Goal: Check status: Check status

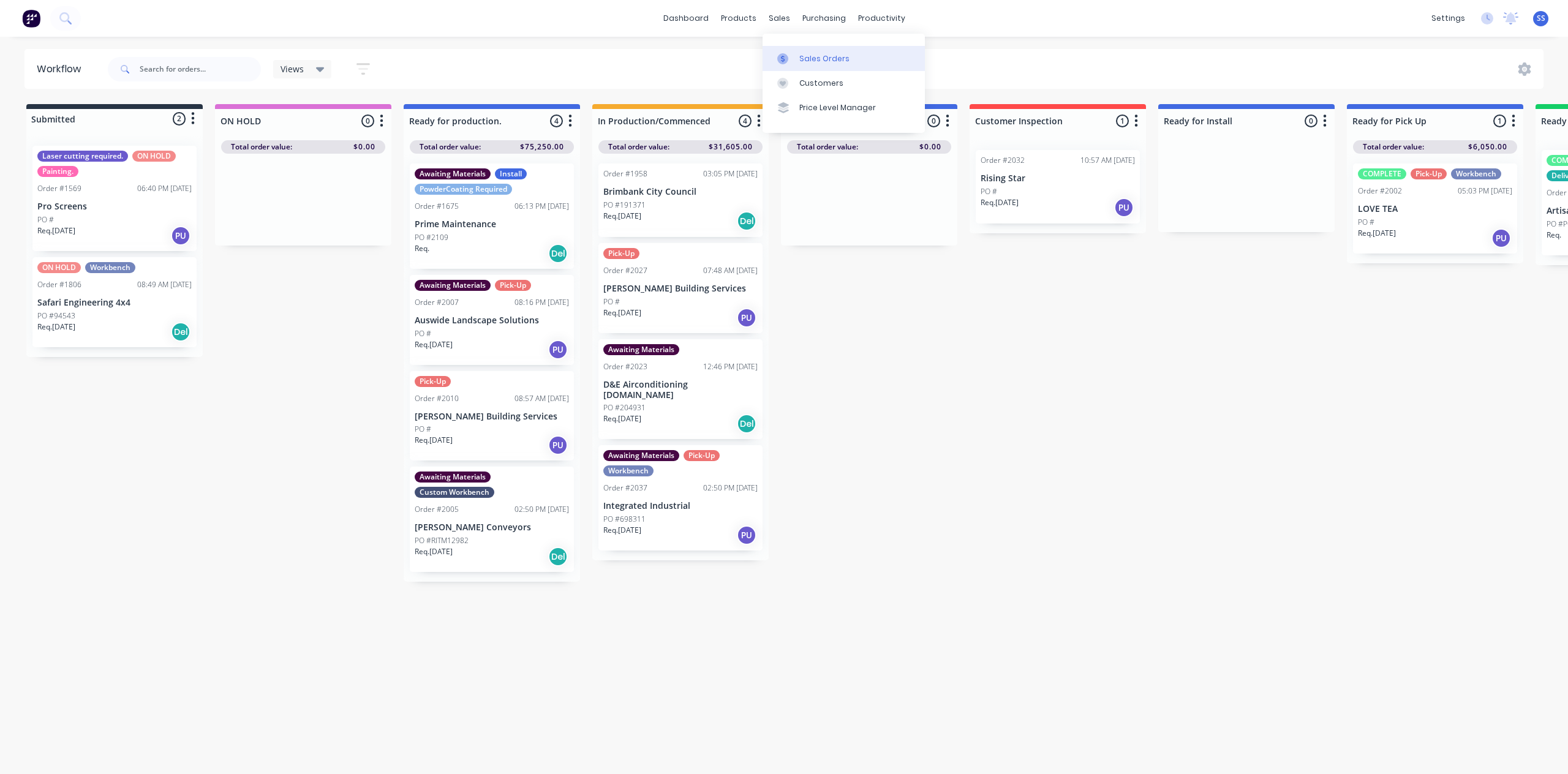
click at [803, 56] on div "Sales Orders" at bounding box center [824, 58] width 50 height 11
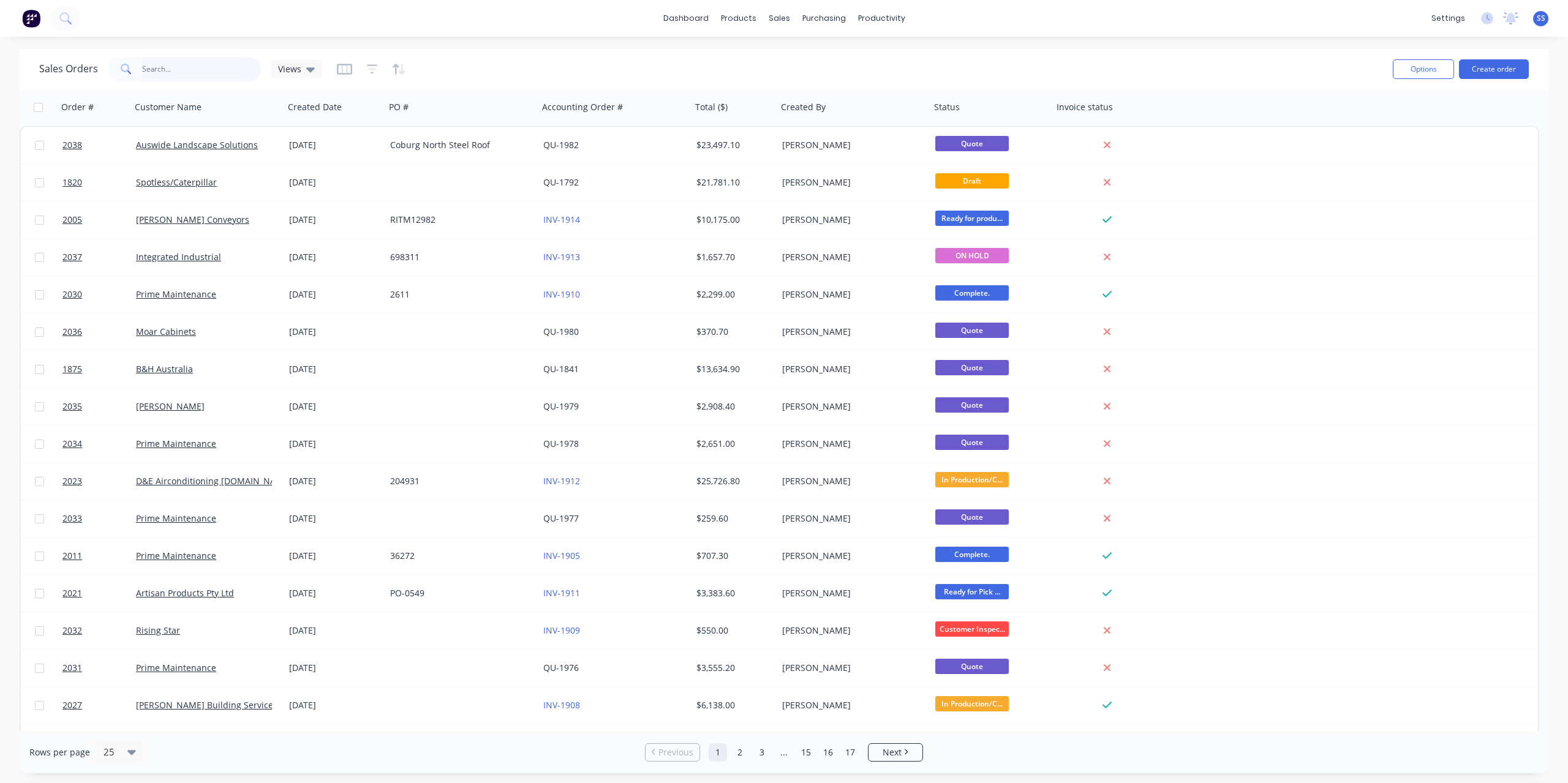
click at [198, 65] on input "text" at bounding box center [202, 69] width 119 height 25
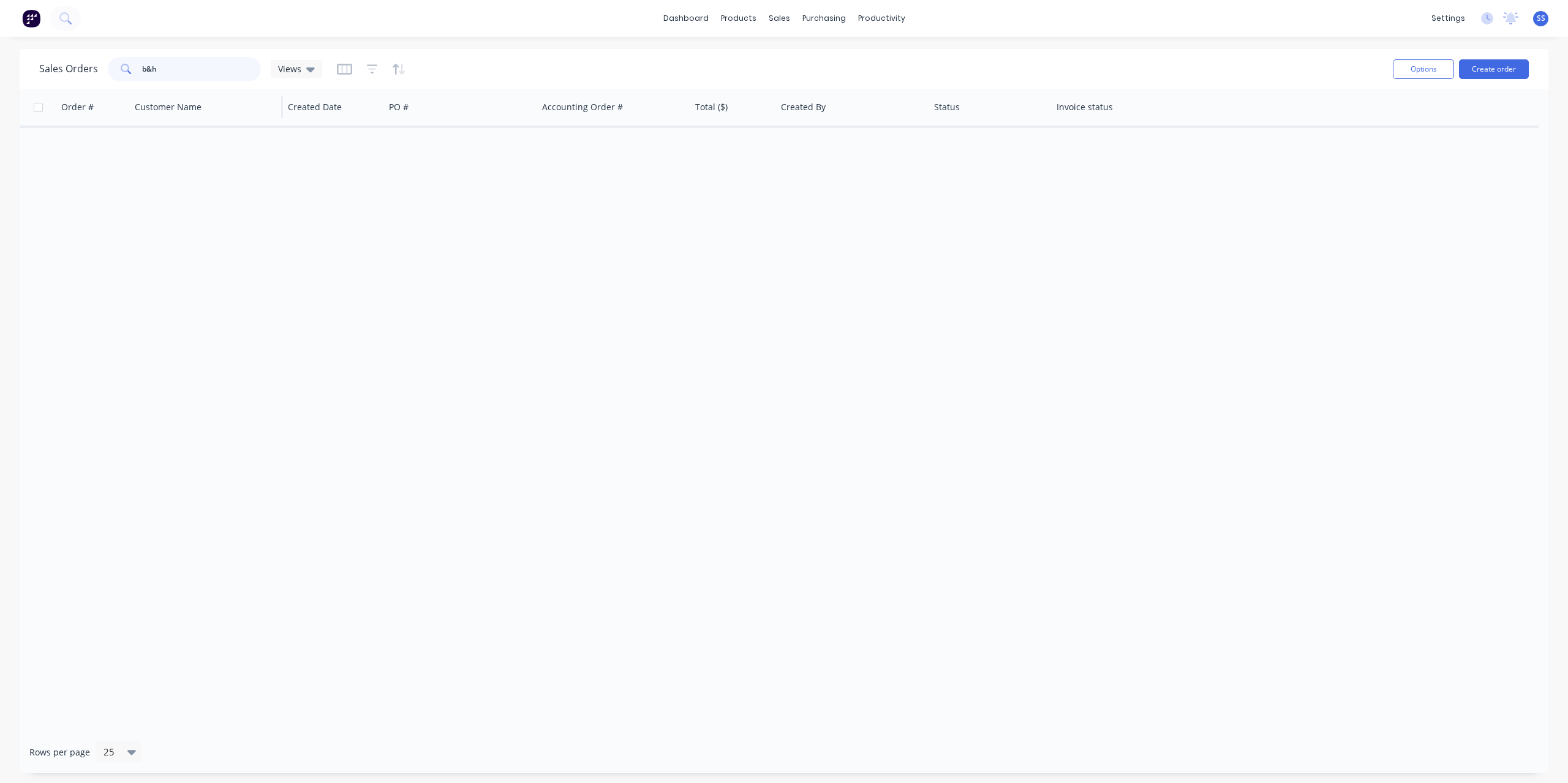
type input "b&h"
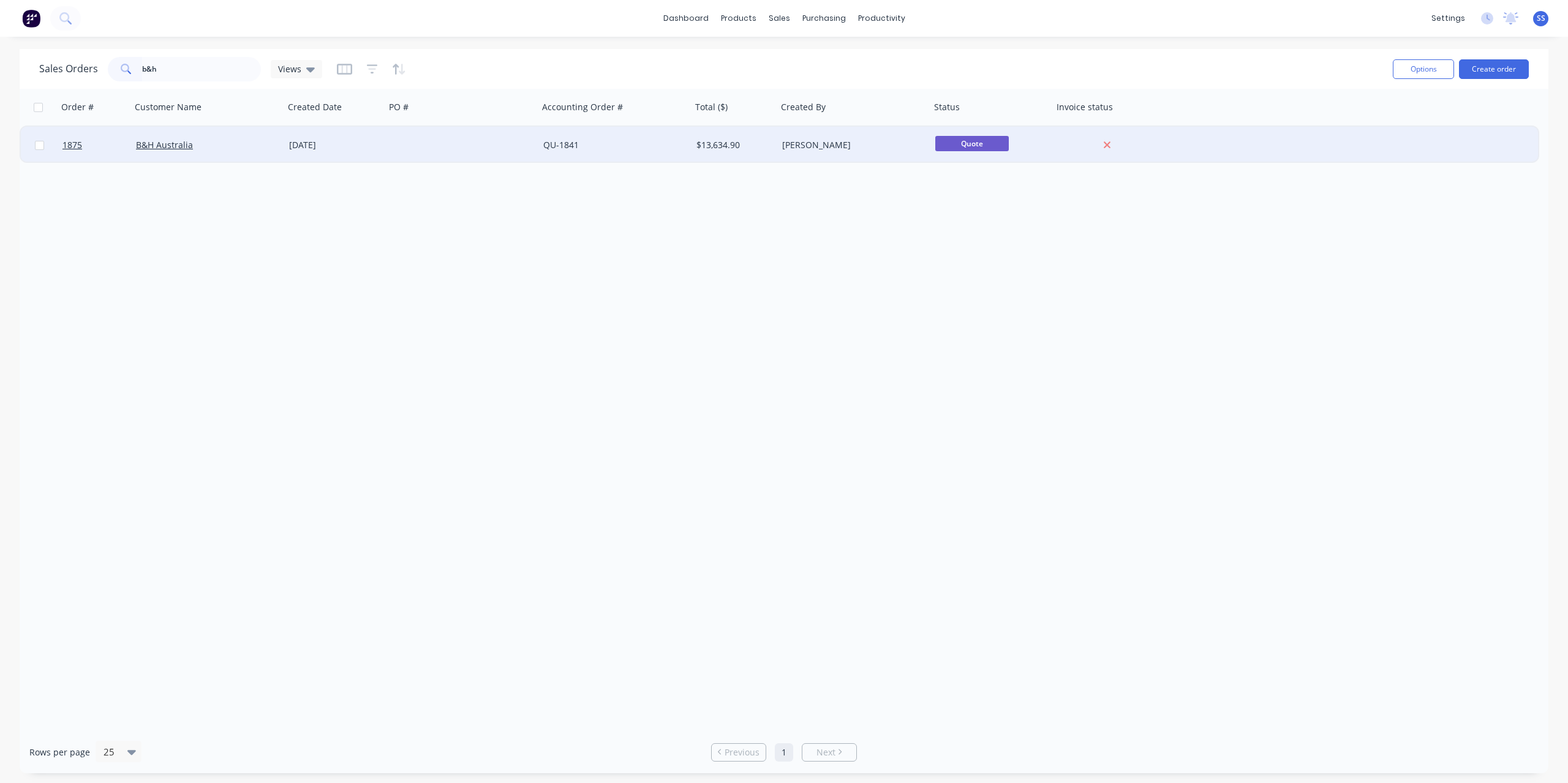
click at [410, 145] on div at bounding box center [461, 145] width 153 height 36
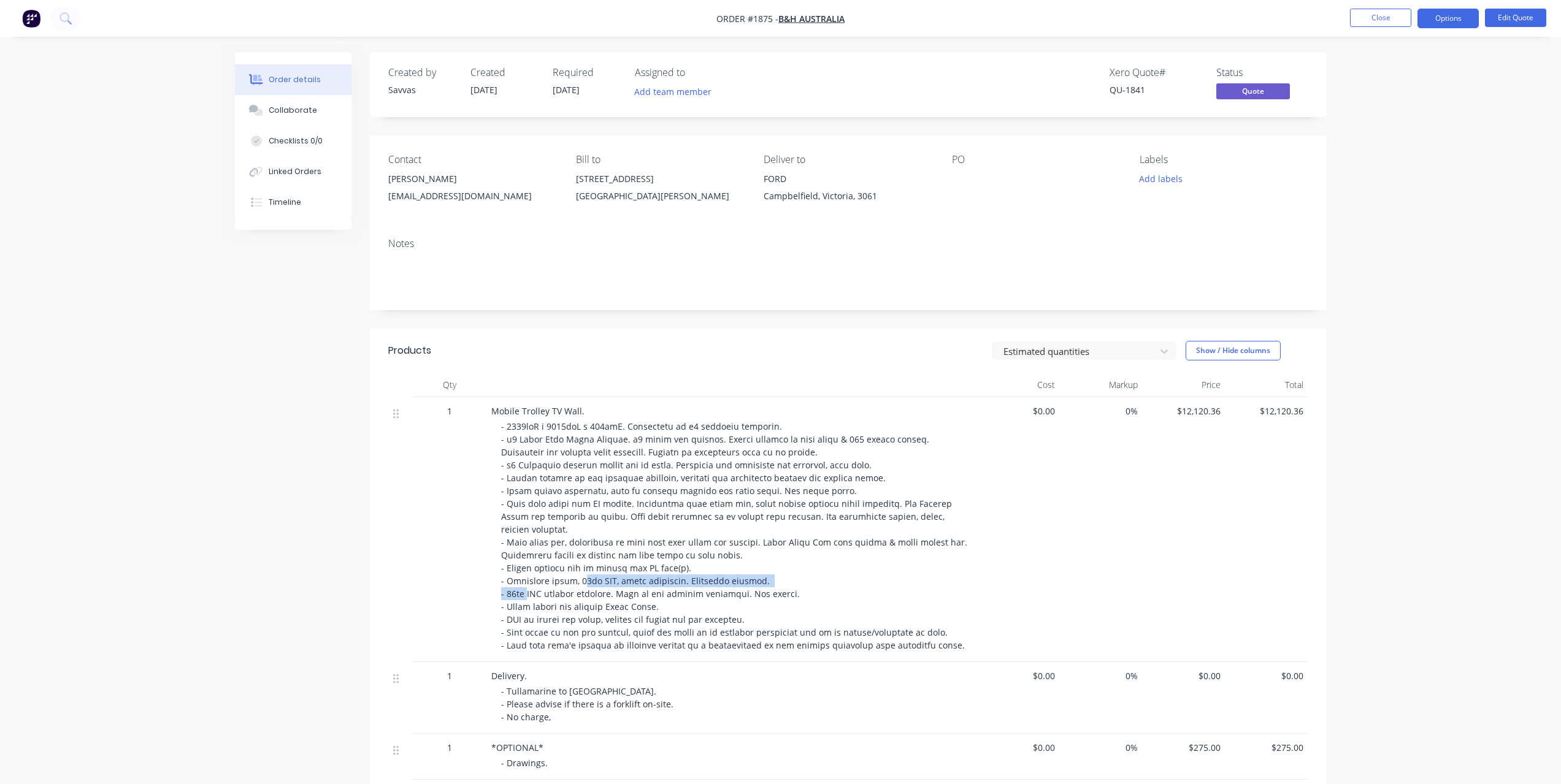
drag, startPoint x: 534, startPoint y: 580, endPoint x: 578, endPoint y: 574, distance: 44.4
click at [578, 574] on div at bounding box center [737, 536] width 471 height 232
click at [1380, 19] on button "Close" at bounding box center [1381, 18] width 61 height 19
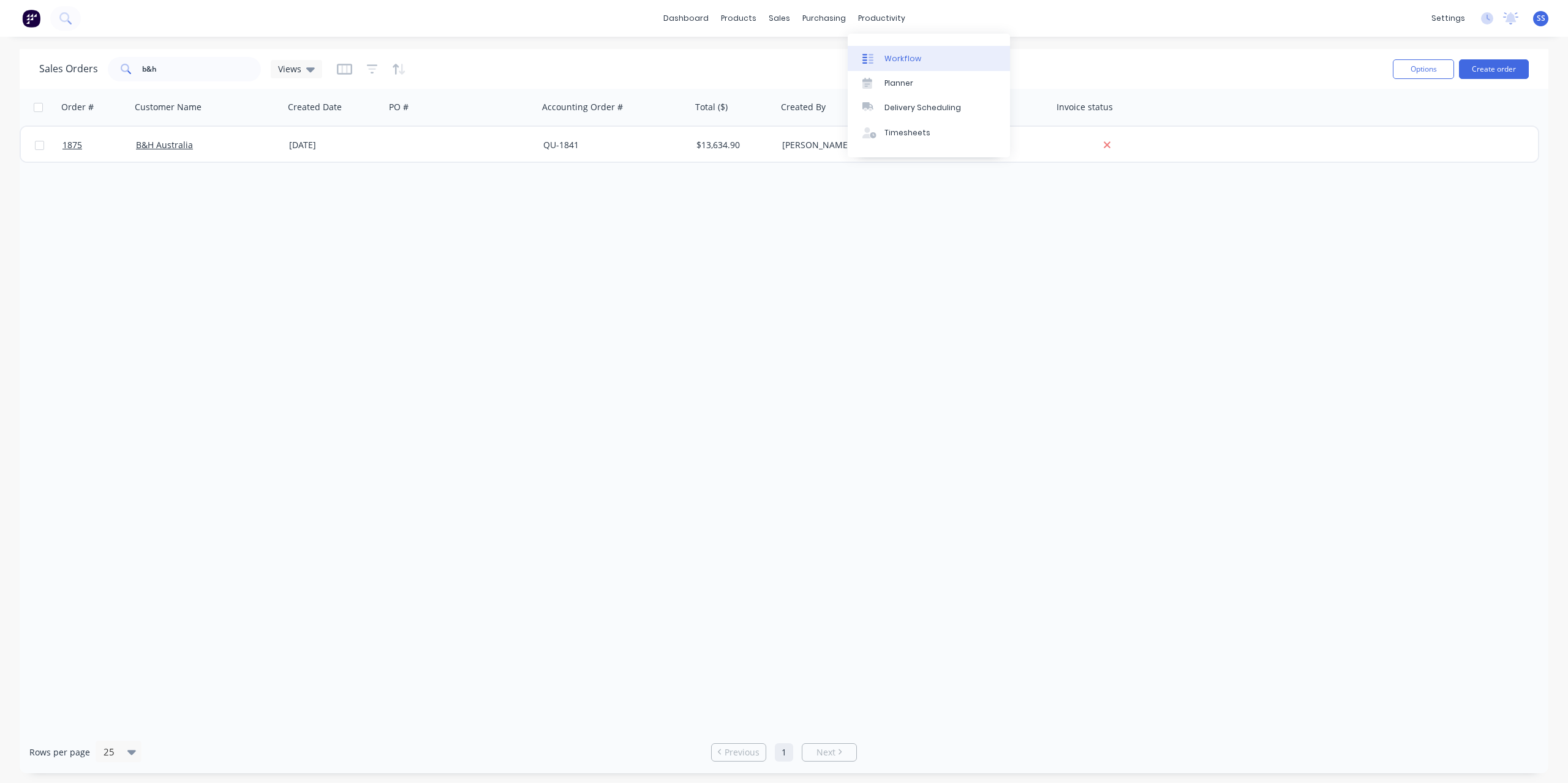
click at [886, 48] on link "Workflow" at bounding box center [929, 58] width 163 height 25
